Goal: Information Seeking & Learning: Learn about a topic

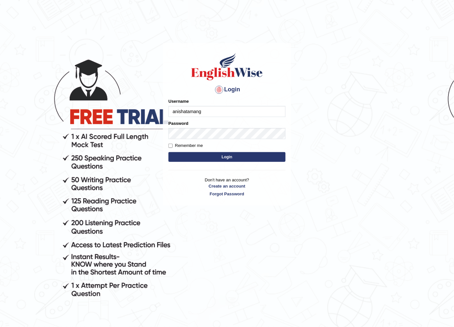
type input "anishatamang_parramatta"
drag, startPoint x: 247, startPoint y: 156, endPoint x: 219, endPoint y: 155, distance: 28.3
click at [246, 156] on button "Login" at bounding box center [226, 157] width 117 height 10
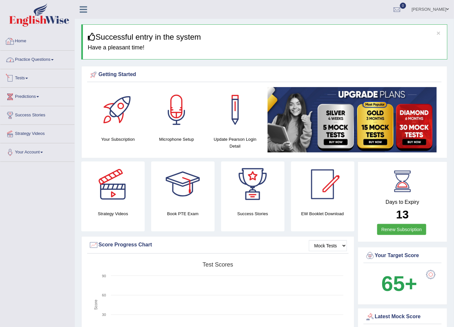
click at [40, 60] on link "Practice Questions" at bounding box center [37, 59] width 74 height 16
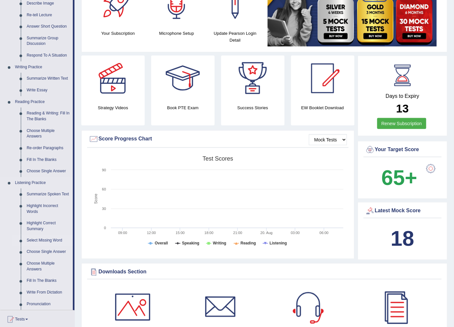
scroll to position [108, 0]
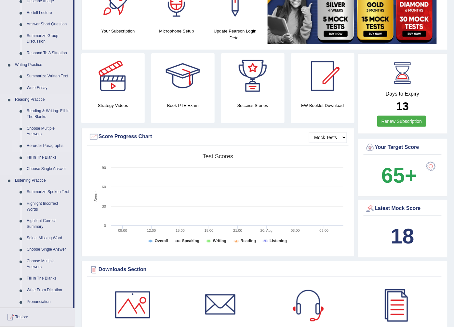
click at [36, 144] on link "Re-order Paragraphs" at bounding box center [48, 146] width 49 height 12
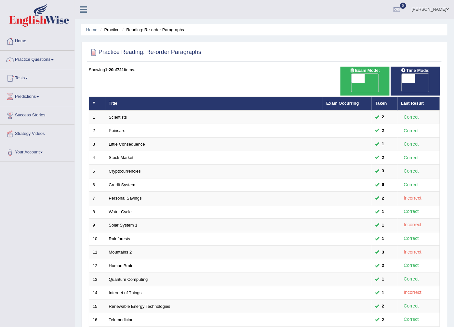
drag, startPoint x: 362, startPoint y: 80, endPoint x: 341, endPoint y: 80, distance: 21.1
click at [362, 80] on span at bounding box center [358, 78] width 14 height 9
click at [357, 77] on span at bounding box center [358, 78] width 14 height 9
checkbox input "true"
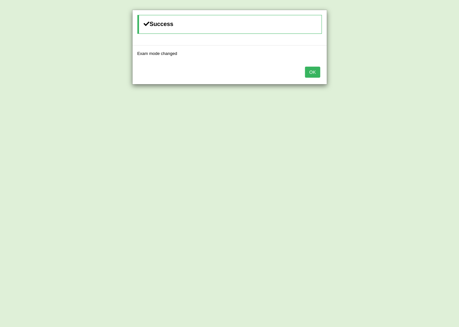
click at [316, 74] on button "OK" at bounding box center [312, 72] width 15 height 11
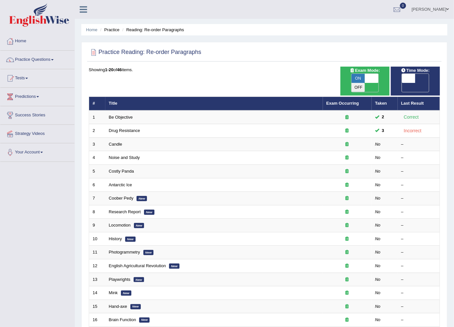
click at [358, 77] on span "ON" at bounding box center [358, 78] width 14 height 9
checkbox input "false"
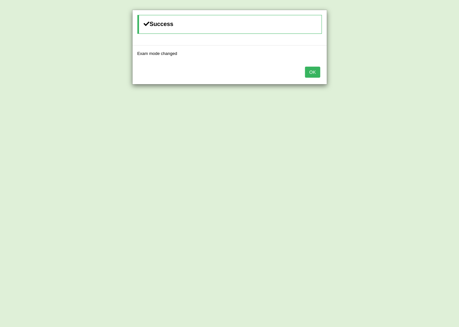
click at [316, 69] on button "OK" at bounding box center [312, 72] width 15 height 11
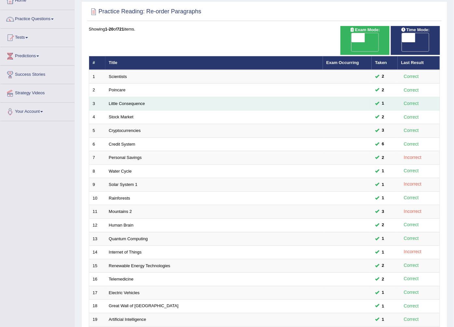
scroll to position [104, 0]
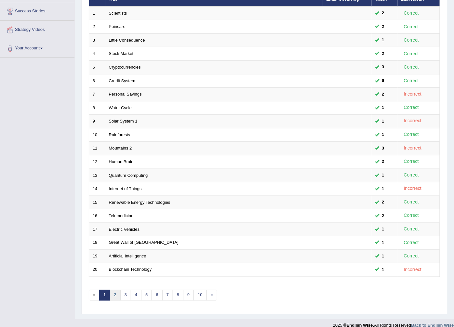
click at [118, 290] on link "2" at bounding box center [115, 295] width 11 height 11
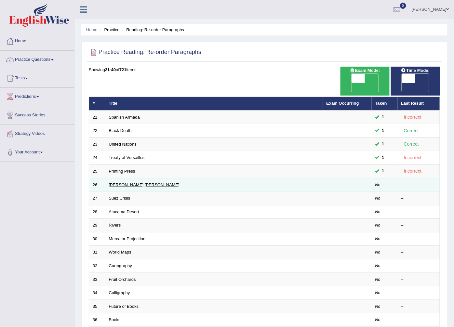
click at [129, 182] on link "[PERSON_NAME] [PERSON_NAME]" at bounding box center [144, 184] width 71 height 5
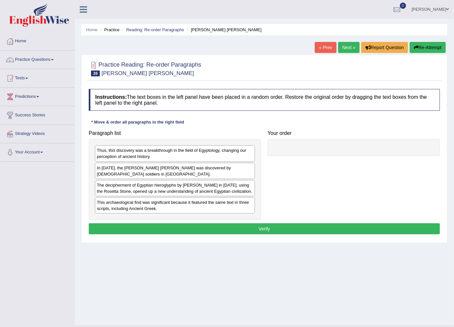
click at [321, 49] on link "« Prev" at bounding box center [325, 47] width 21 height 11
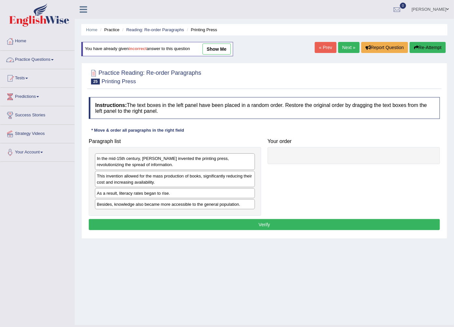
click at [54, 59] on link "Practice Questions" at bounding box center [37, 59] width 74 height 16
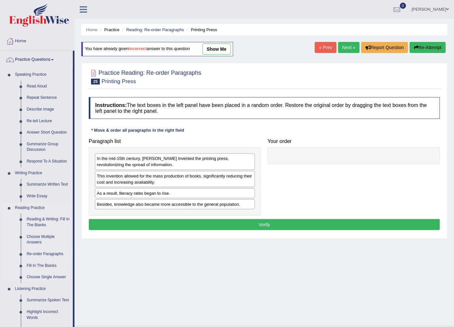
click at [39, 253] on link "Re-order Paragraphs" at bounding box center [48, 254] width 49 height 12
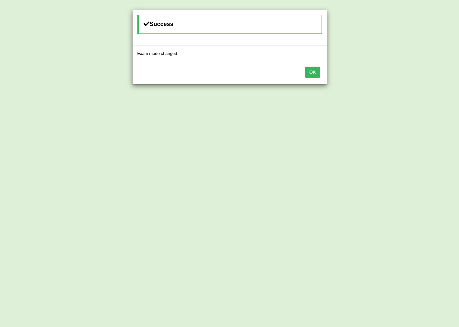
click at [313, 71] on button "OK" at bounding box center [312, 72] width 15 height 11
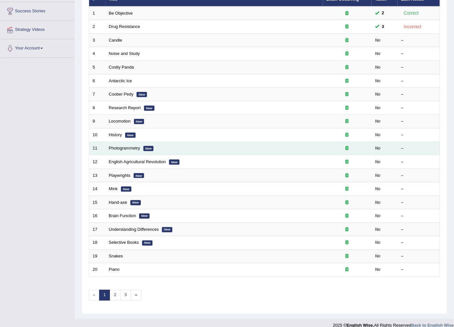
scroll to position [68, 0]
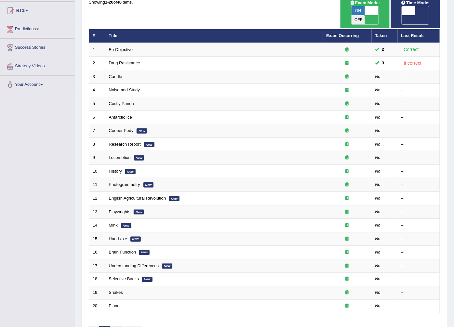
click at [115, 326] on link "2" at bounding box center [115, 331] width 11 height 11
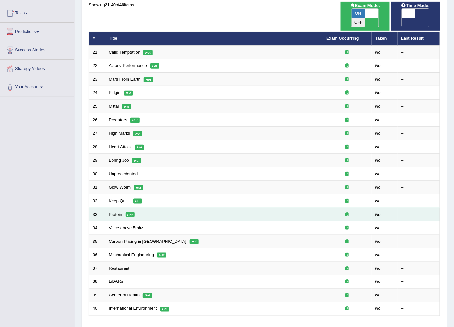
scroll to position [104, 0]
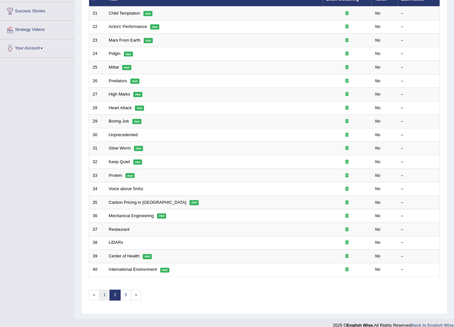
click at [106, 290] on link "1" at bounding box center [104, 295] width 11 height 11
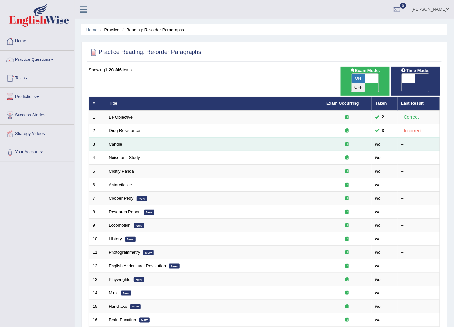
click at [113, 142] on link "Candle" at bounding box center [115, 144] width 13 height 5
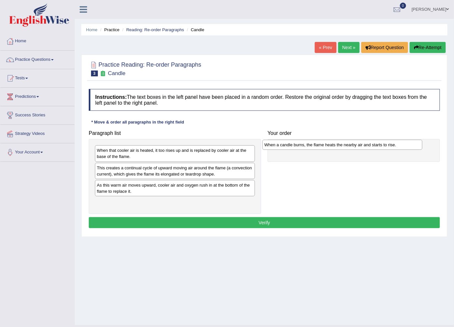
drag, startPoint x: 160, startPoint y: 171, endPoint x: 327, endPoint y: 148, distance: 169.0
click at [327, 148] on div "When a candle burns, the flame heats the nearby air and starts to rise." at bounding box center [342, 145] width 160 height 10
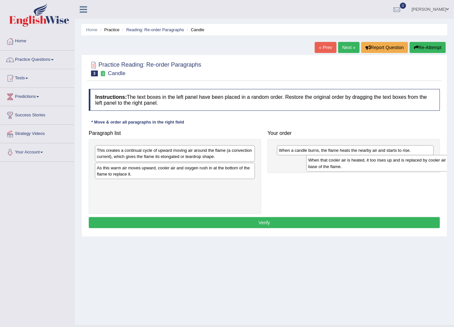
drag, startPoint x: 154, startPoint y: 156, endPoint x: 364, endPoint y: 163, distance: 210.8
click at [364, 164] on div "When that cooler air is heated, it too rises up and is replaced by cooler air a…" at bounding box center [386, 163] width 160 height 16
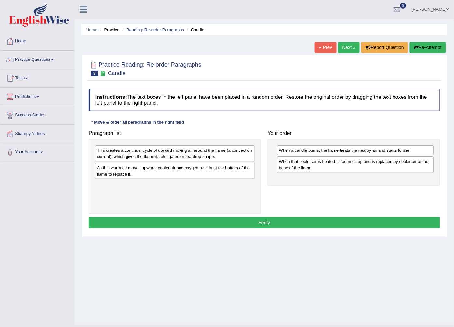
click at [214, 169] on div "As this warm air moves upward, cooler air and oxygen rush in at the bottom of t…" at bounding box center [175, 171] width 160 height 16
drag, startPoint x: 193, startPoint y: 172, endPoint x: 205, endPoint y: 176, distance: 13.4
click at [205, 176] on div "As this warm air moves upward, cooler air and oxygen rush in at the bottom of t…" at bounding box center [188, 175] width 160 height 16
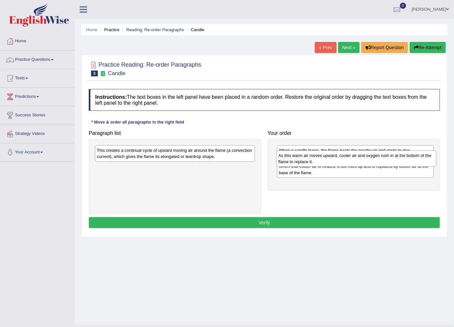
drag, startPoint x: 205, startPoint y: 176, endPoint x: 387, endPoint y: 164, distance: 181.8
click at [387, 164] on div "As this warm air moves upward, cooler air and oxygen rush in at the bottom of t…" at bounding box center [356, 159] width 160 height 16
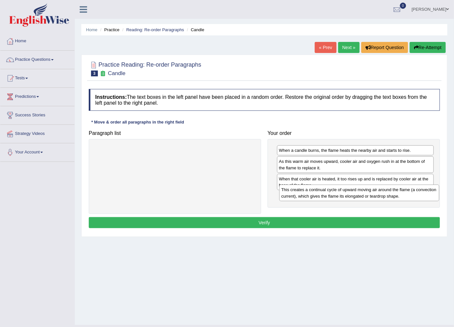
drag, startPoint x: 142, startPoint y: 154, endPoint x: 325, endPoint y: 192, distance: 186.7
click at [325, 192] on div "This creates a continual cycle of upward moving air around the flame (a convect…" at bounding box center [359, 193] width 160 height 16
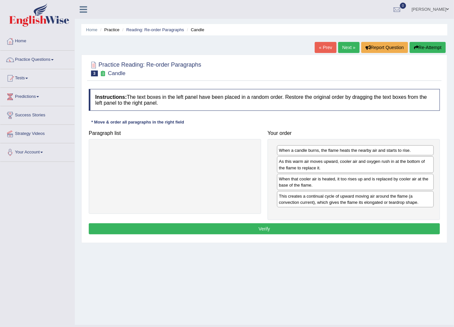
drag, startPoint x: 285, startPoint y: 231, endPoint x: 278, endPoint y: 226, distance: 8.7
click at [283, 231] on button "Verify" at bounding box center [264, 228] width 351 height 11
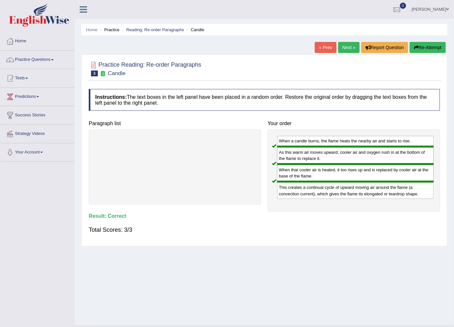
click at [345, 47] on link "Next »" at bounding box center [348, 47] width 21 height 11
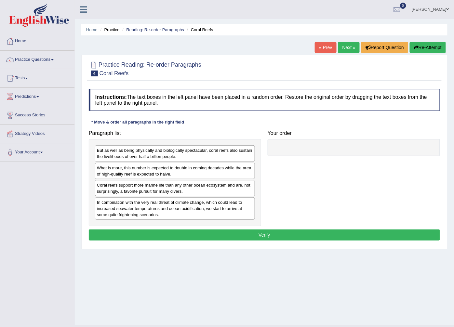
click at [216, 121] on div "Instructions: The text boxes in the left panel have been placed in a random ord…" at bounding box center [264, 166] width 354 height 160
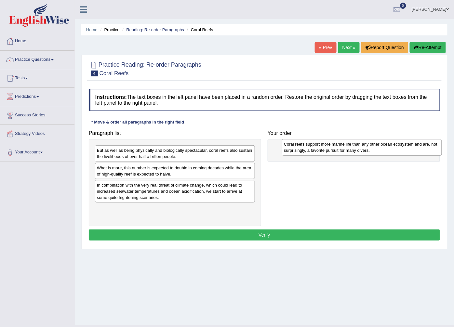
drag, startPoint x: 129, startPoint y: 189, endPoint x: 312, endPoint y: 148, distance: 187.4
click at [312, 148] on div "Coral reefs support more marine life than any other ocean ecosystem and are, no…" at bounding box center [362, 147] width 160 height 16
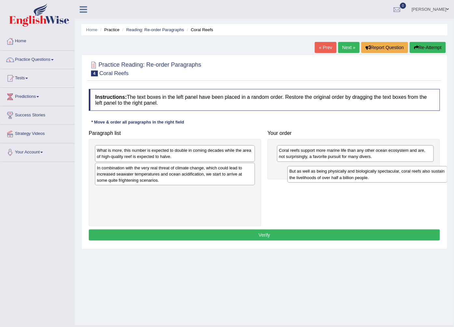
drag, startPoint x: 233, startPoint y: 157, endPoint x: 426, endPoint y: 177, distance: 193.6
click at [426, 177] on div "But as well as being physically and biologically spectacular, coral reefs also …" at bounding box center [367, 174] width 160 height 16
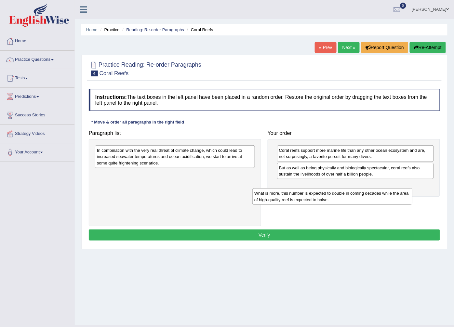
drag, startPoint x: 208, startPoint y: 154, endPoint x: 373, endPoint y: 190, distance: 168.1
click at [372, 192] on div "What is more, this number is expected to double in coming decades while the are…" at bounding box center [332, 196] width 160 height 16
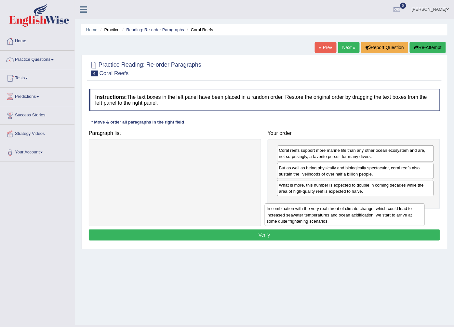
drag, startPoint x: 245, startPoint y: 157, endPoint x: 415, endPoint y: 215, distance: 179.4
click at [415, 215] on div "In combination with the very real threat of climate change, which could lead to…" at bounding box center [345, 214] width 160 height 23
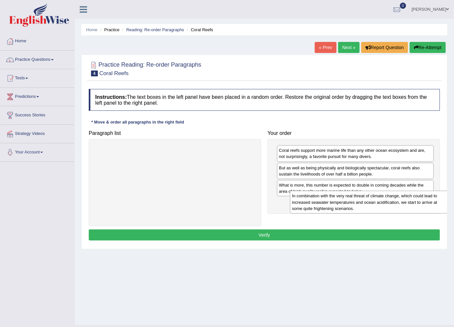
drag, startPoint x: 252, startPoint y: 165, endPoint x: 438, endPoint y: 205, distance: 189.6
click at [438, 205] on div "In combination with the very real threat of climate change, which could lead to…" at bounding box center [370, 202] width 160 height 23
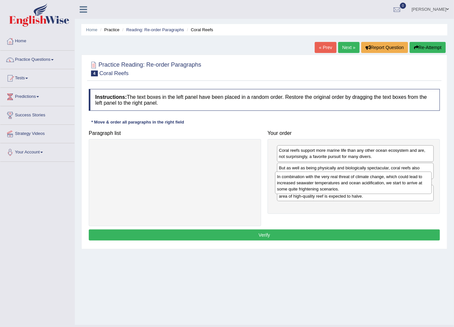
drag, startPoint x: 348, startPoint y: 209, endPoint x: 346, endPoint y: 183, distance: 26.1
click at [346, 183] on div "In combination with the very real threat of climate change, which could lead to…" at bounding box center [353, 183] width 157 height 23
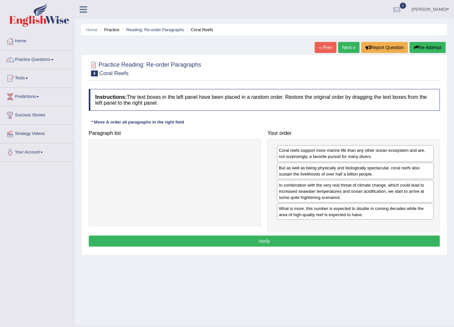
click at [274, 244] on button "Verify" at bounding box center [264, 241] width 351 height 11
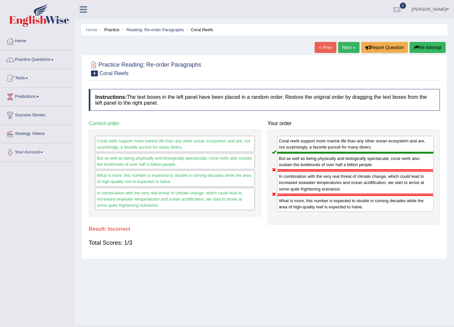
click at [437, 46] on button "Re-Attempt" at bounding box center [428, 47] width 36 height 11
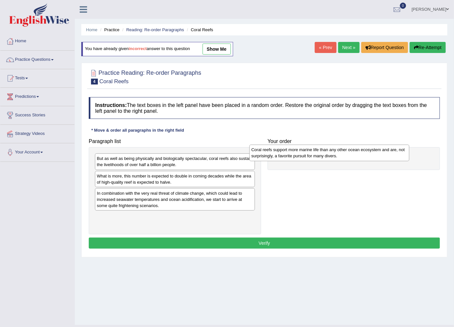
drag, startPoint x: 220, startPoint y: 203, endPoint x: 369, endPoint y: 158, distance: 155.9
click at [369, 158] on div "Coral reefs support more marine life than any other ocean ecosystem and are, no…" at bounding box center [329, 153] width 160 height 16
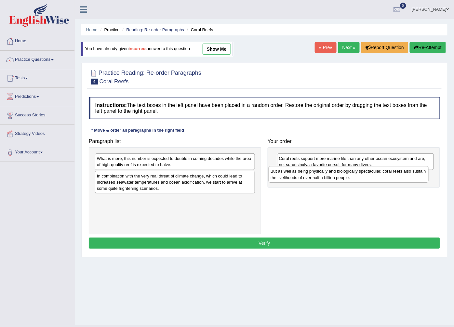
drag, startPoint x: 208, startPoint y: 165, endPoint x: 375, endPoint y: 176, distance: 167.1
click at [375, 176] on div "But as well as being physically and biologically spectacular, coral reefs also …" at bounding box center [349, 174] width 160 height 16
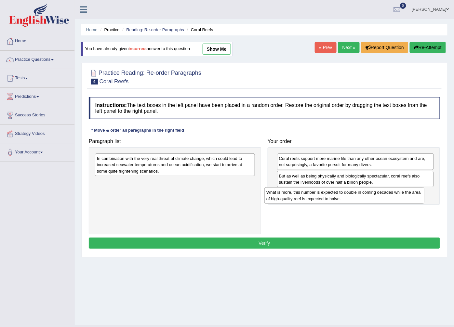
drag, startPoint x: 254, startPoint y: 173, endPoint x: 441, endPoint y: 193, distance: 188.7
click at [424, 194] on div "What is more, this number is expected to double in coming decades while the are…" at bounding box center [344, 195] width 160 height 16
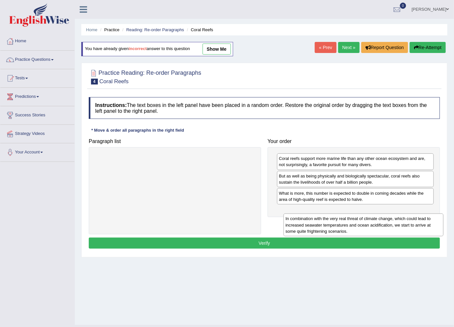
drag, startPoint x: 243, startPoint y: 163, endPoint x: 433, endPoint y: 218, distance: 198.5
click at [433, 218] on div "In combination with the very real threat of climate change, which could lead to…" at bounding box center [363, 225] width 160 height 23
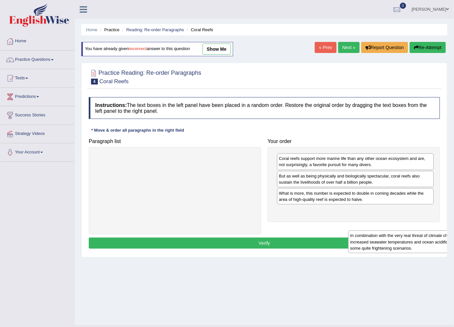
drag, startPoint x: 204, startPoint y: 180, endPoint x: 409, endPoint y: 201, distance: 205.8
click at [423, 230] on div "In combination with the very real threat of climate change, which could lead to…" at bounding box center [428, 241] width 160 height 23
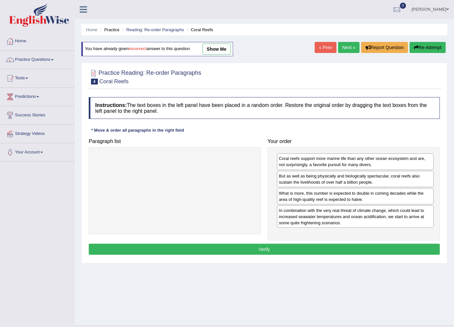
drag, startPoint x: 409, startPoint y: 201, endPoint x: 379, endPoint y: 197, distance: 30.2
click at [379, 197] on div "Coral reefs support more marine life than any other ocean ecosystem and are, no…" at bounding box center [354, 193] width 172 height 93
click at [379, 197] on div "What is more, this number is expected to double in coming decades while the are…" at bounding box center [355, 196] width 157 height 16
click at [274, 247] on button "Verify" at bounding box center [264, 249] width 351 height 11
